Goal: Task Accomplishment & Management: Use online tool/utility

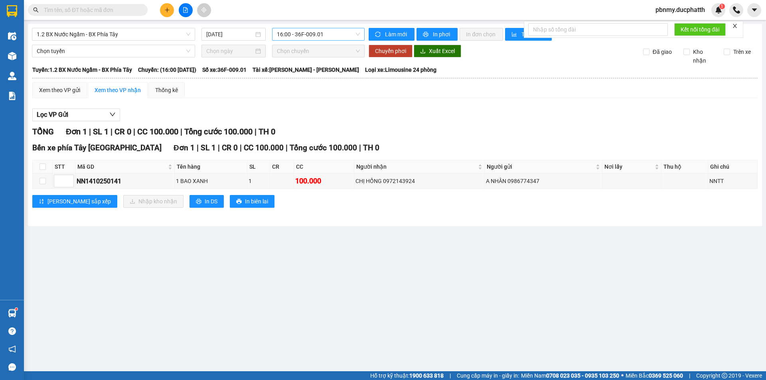
click at [309, 32] on span "16:00 - 36F-009.01" at bounding box center [318, 34] width 83 height 12
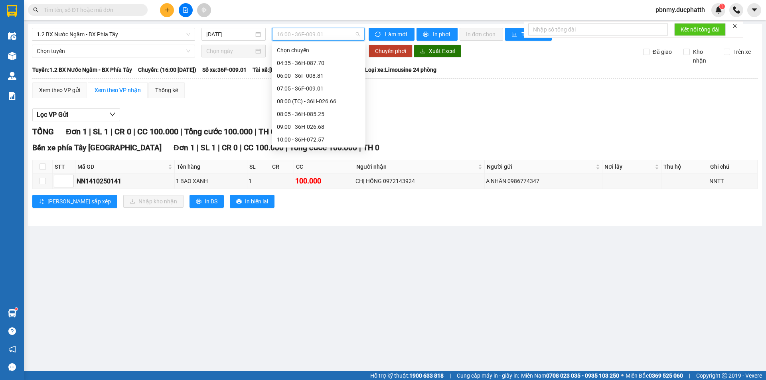
click at [307, 327] on div "16:05 - 36H-026.66" at bounding box center [319, 331] width 84 height 9
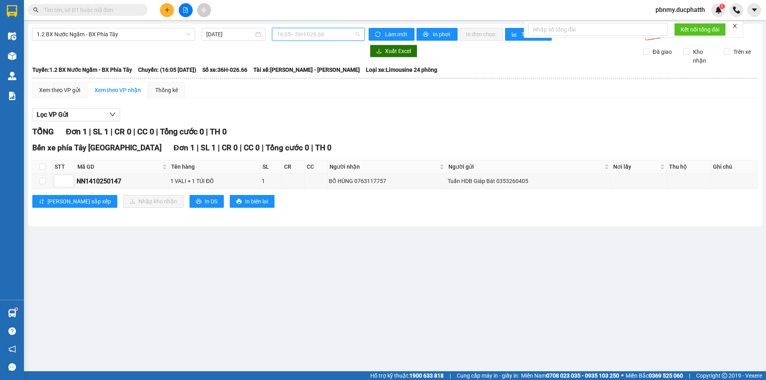
click at [336, 33] on span "16:05 - 36H-026.66" at bounding box center [318, 34] width 83 height 12
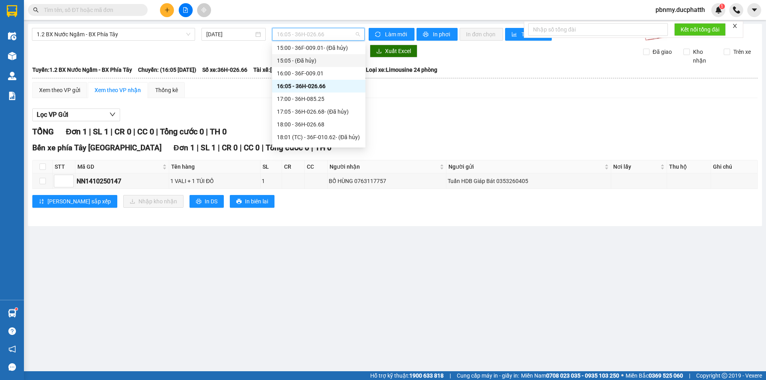
scroll to position [279, 0]
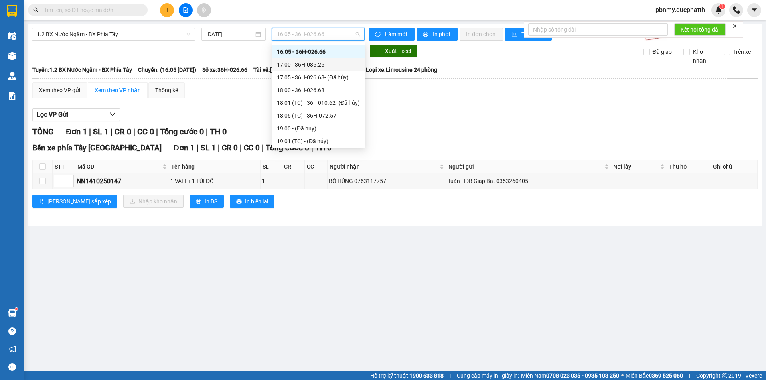
click at [325, 65] on div "17:00 - 36H-085.25" at bounding box center [319, 64] width 84 height 9
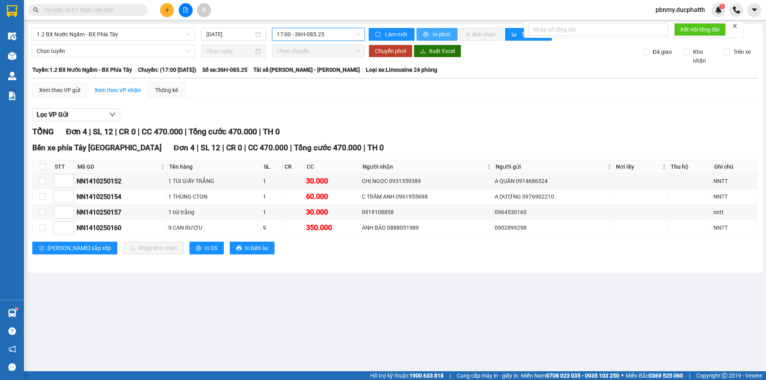
click at [437, 39] on button "In phơi" at bounding box center [437, 34] width 41 height 13
click at [119, 35] on span "1.2 BX Nước Ngầm - BX Phía Tây" at bounding box center [114, 34] width 154 height 12
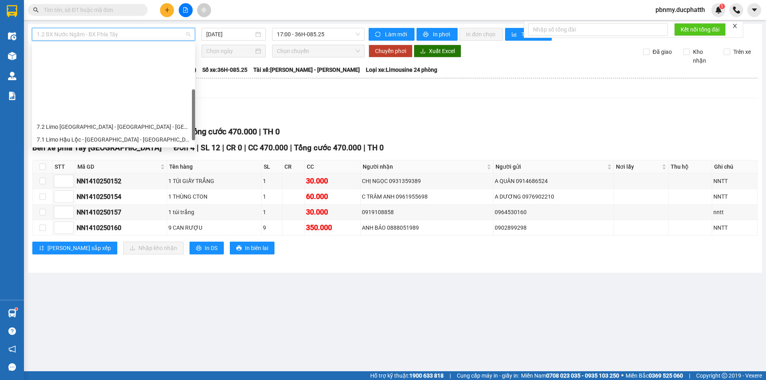
click at [123, 186] on div "3.2 BX Nước Ngầm - BX [GEOGRAPHIC_DATA]" at bounding box center [114, 190] width 154 height 9
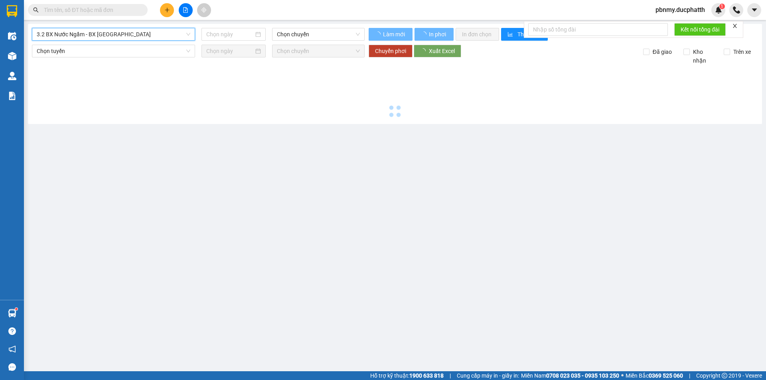
type input "[DATE]"
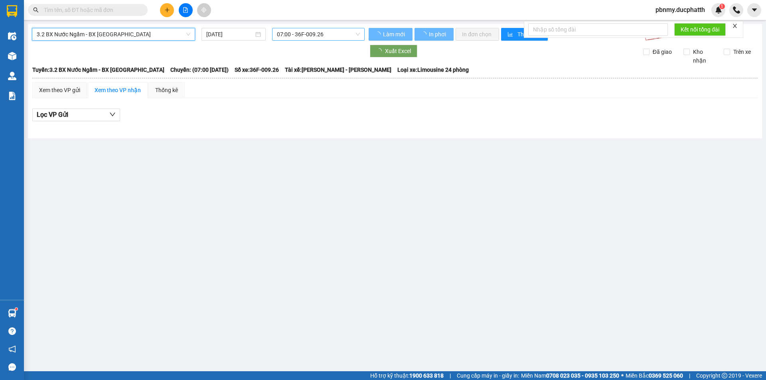
click at [333, 35] on span "07:00 - 36F-009.26" at bounding box center [318, 34] width 83 height 12
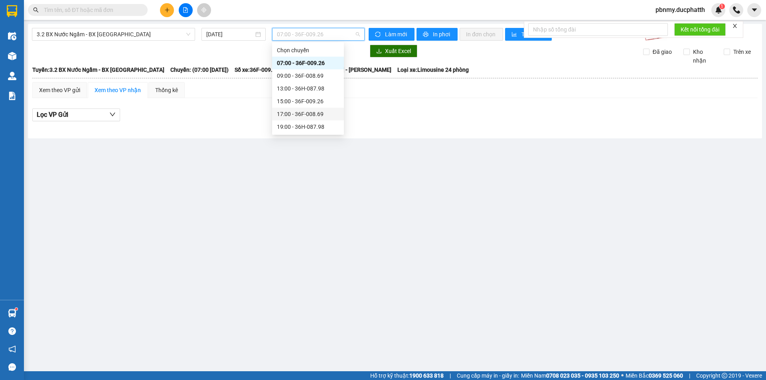
click at [304, 114] on div "17:00 - 36F-008.69" at bounding box center [308, 114] width 62 height 9
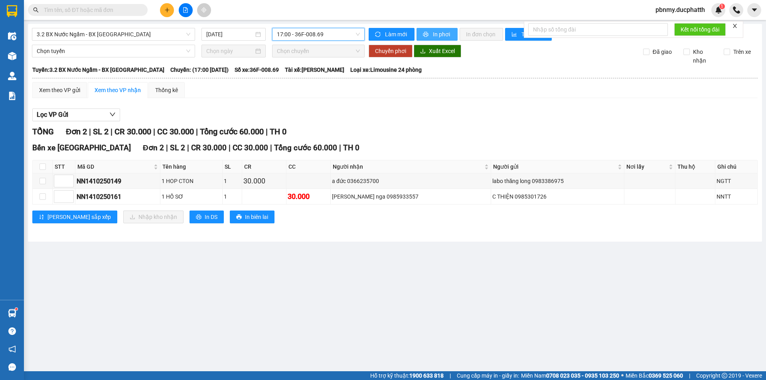
click at [437, 36] on span "In phơi" at bounding box center [442, 34] width 18 height 9
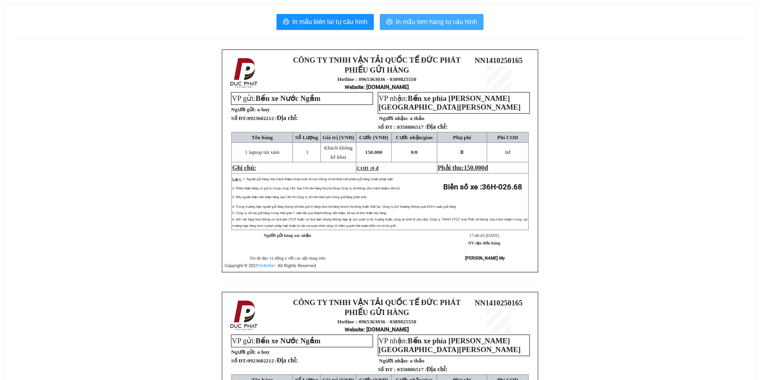
click at [439, 28] on button "In mẫu tem hàng tự cấu hình" at bounding box center [432, 22] width 104 height 16
